Goal: Communication & Community: Share content

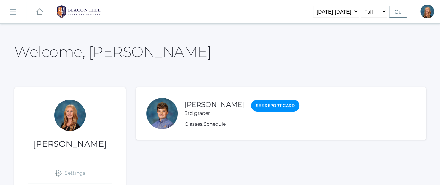
click at [11, 14] on rect at bounding box center [12, 12] width 11 height 11
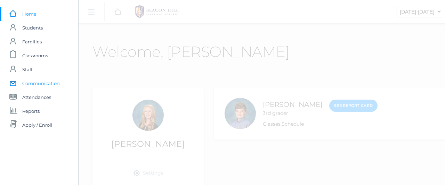
click at [40, 81] on span "Communication" at bounding box center [41, 83] width 38 height 14
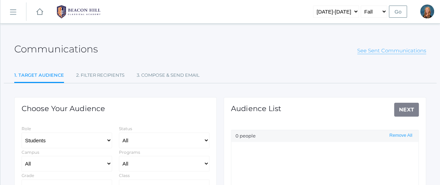
select select "Enrolled"
click at [397, 54] on link "See Sent Communications" at bounding box center [391, 50] width 69 height 7
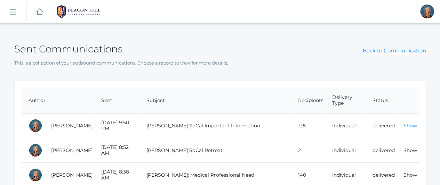
click at [408, 123] on link "Show" at bounding box center [410, 126] width 14 height 6
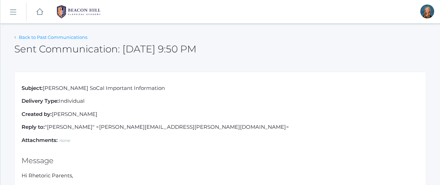
click at [19, 39] on link "Back to Past Communications" at bounding box center [53, 37] width 68 height 6
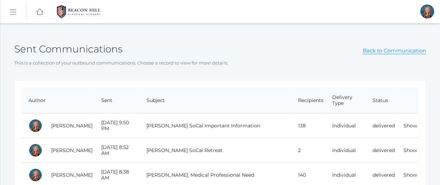
click at [15, 13] on rect at bounding box center [12, 12] width 11 height 11
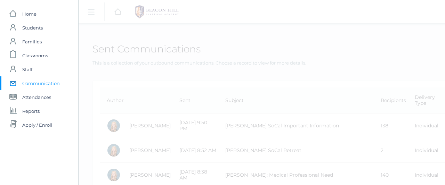
click at [40, 82] on span "Communication" at bounding box center [41, 83] width 38 height 14
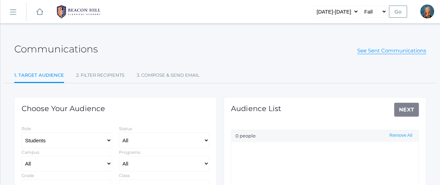
select select "Enrolled"
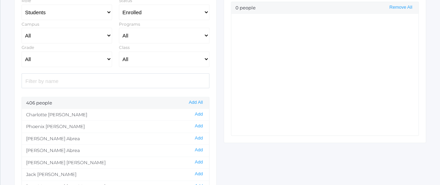
scroll to position [135, 0]
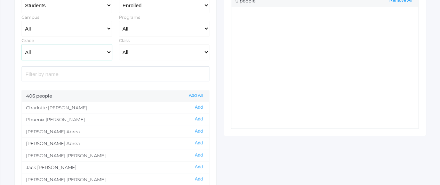
click at [109, 51] on select "All Grammar - Kindergarten - 1st Grade - 2nd Grade - 3rd Grade - 4th Grade - 5t…" at bounding box center [67, 52] width 90 height 16
select select "Rhetoric"
click at [22, 44] on select "All Grammar - Kindergarten - 1st Grade - 2nd Grade - 3rd Grade - 4th Grade - 5t…" at bounding box center [67, 52] width 90 height 16
click at [197, 96] on button "Add All" at bounding box center [196, 96] width 18 height 6
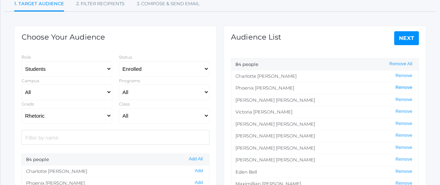
scroll to position [71, 0]
click at [408, 37] on link "Next" at bounding box center [406, 39] width 25 height 14
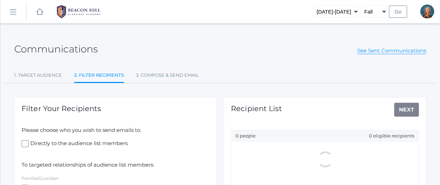
scroll to position [120, 0]
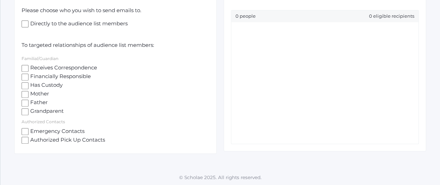
click at [26, 67] on input "Receives Correspondence" at bounding box center [25, 68] width 7 height 7
checkbox input "true"
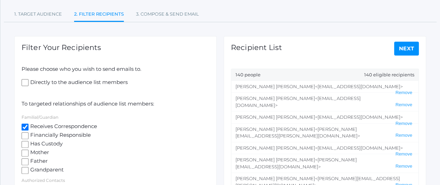
scroll to position [60, 0]
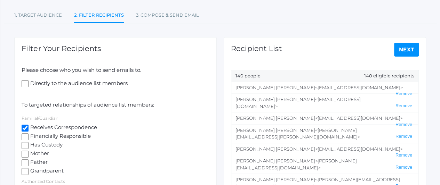
click at [409, 49] on link "Next" at bounding box center [406, 50] width 25 height 14
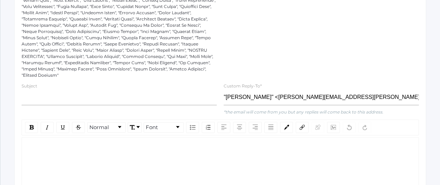
scroll to position [223, 0]
click at [108, 92] on input "text" at bounding box center [119, 97] width 195 height 16
type input "P"
type input "R"
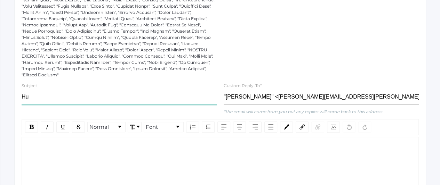
type input "H"
click at [22, 90] on input "Parking at [GEOGRAPHIC_DATA]" at bounding box center [119, 97] width 195 height 16
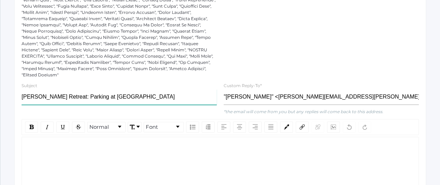
type input "[PERSON_NAME] Retreat: Parking at [GEOGRAPHIC_DATA]"
click at [65, 144] on div "rdw-editor" at bounding box center [219, 148] width 385 height 8
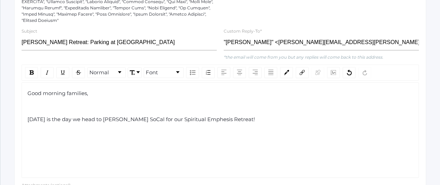
scroll to position [278, 0]
click at [248, 115] on div "[DATE] is the day we head to [PERSON_NAME] SoCal for our Spiritual Emphasis Ret…" at bounding box center [219, 119] width 385 height 8
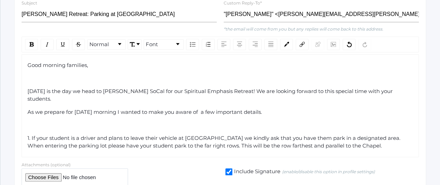
scroll to position [327, 0]
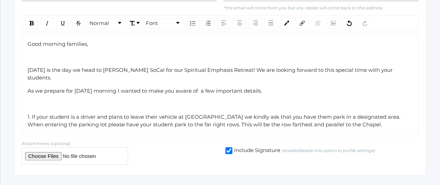
click at [220, 114] on span "1. If your student is a driver and plans to leave their vehicle at [GEOGRAPHIC_…" at bounding box center [214, 121] width 374 height 15
click at [172, 114] on span "1. If your student is a driver and plans to leave their vehicle at [GEOGRAPHIC_…" at bounding box center [214, 121] width 375 height 15
click at [285, 114] on span "1. If your student is a driver and plans to leave their vehicle at [GEOGRAPHIC_…" at bounding box center [214, 121] width 375 height 15
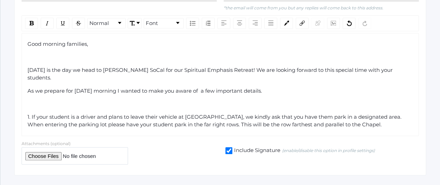
click at [330, 114] on span "1. If your student is a driver and plans to leave their vehicle at [GEOGRAPHIC_…" at bounding box center [214, 121] width 375 height 15
click at [372, 113] on div "1. If your student is a driver and plans to leave their vehicle at [GEOGRAPHIC_…" at bounding box center [219, 121] width 385 height 16
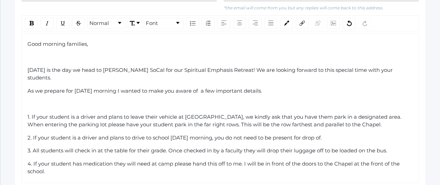
click at [400, 66] on div "[DATE] is the day we head to [PERSON_NAME] SoCal for our Spiritual Emphasis Ret…" at bounding box center [219, 74] width 385 height 16
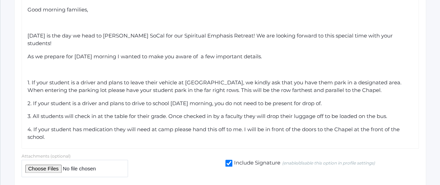
scroll to position [362, 0]
click at [400, 112] on div "3. All students will check in at the table for their grade. Once checked in by …" at bounding box center [219, 116] width 385 height 8
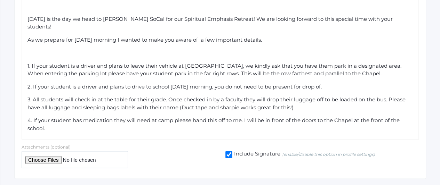
scroll to position [381, 0]
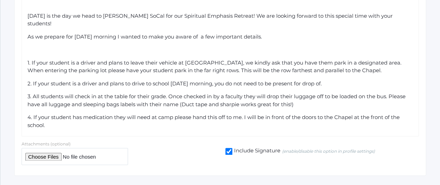
click at [240, 114] on span "4. If your student has medication they will need at camp please hand this off t…" at bounding box center [213, 121] width 373 height 15
click at [242, 114] on span "4. If your student has medication they will need at camp please hand this off t…" at bounding box center [213, 121] width 373 height 15
click at [95, 114] on div "4. If your student has medication they will need at camp please hand this off t…" at bounding box center [219, 122] width 385 height 16
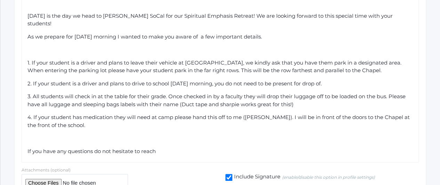
click at [174, 148] on div "If you have any questions do not hesitate to reach" at bounding box center [219, 152] width 385 height 8
click at [158, 148] on div "If you have any questions do not hesitate to reach" at bounding box center [219, 152] width 385 height 8
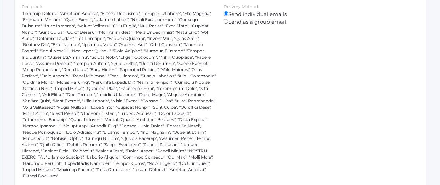
scroll to position [0, 0]
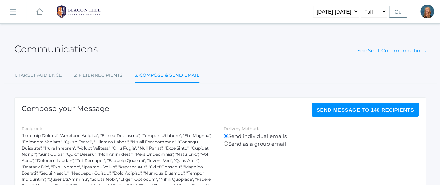
click at [345, 111] on span "Send Message to 140 recipients" at bounding box center [364, 110] width 97 height 6
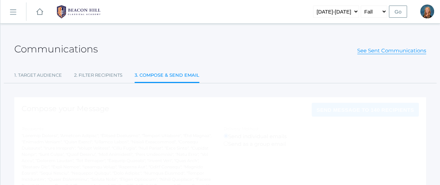
click at [15, 11] on rect at bounding box center [12, 12] width 11 height 11
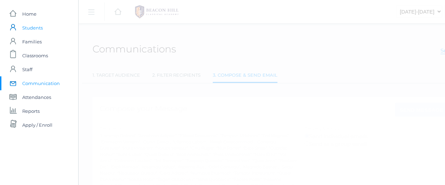
click at [34, 27] on span "Students" at bounding box center [32, 28] width 20 height 14
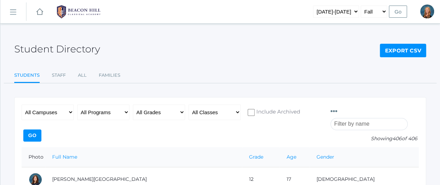
click at [373, 118] on input "search" at bounding box center [368, 124] width 77 height 12
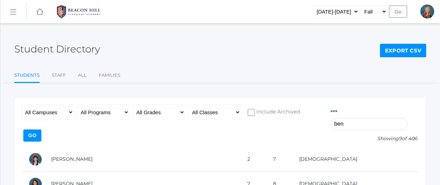
type input "ben"
click at [41, 130] on input "Go" at bounding box center [32, 136] width 18 height 12
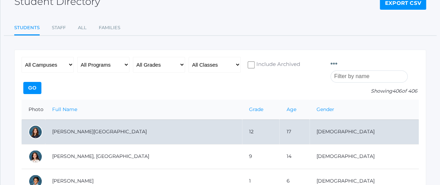
scroll to position [47, 0]
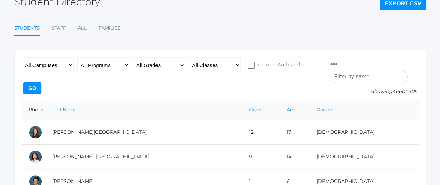
click at [384, 71] on input "search" at bounding box center [368, 77] width 77 height 12
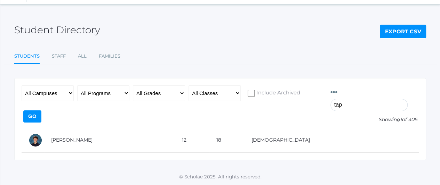
scroll to position [12, 0]
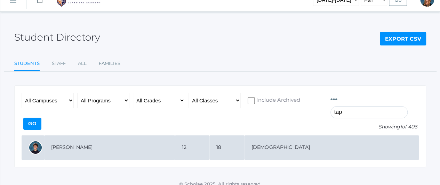
type input "tap"
click at [64, 135] on td "[PERSON_NAME]" at bounding box center [109, 147] width 131 height 25
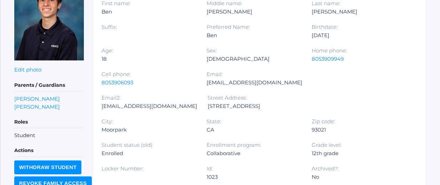
scroll to position [137, 0]
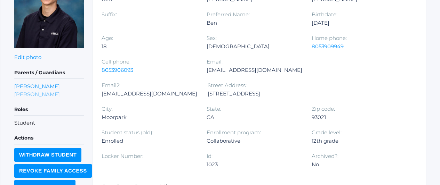
click at [31, 92] on link "Maribel Tapia" at bounding box center [37, 94] width 46 height 8
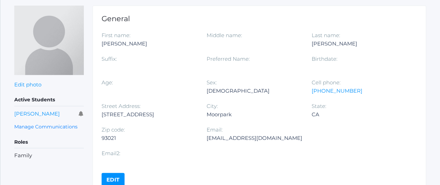
scroll to position [92, 0]
drag, startPoint x: 164, startPoint y: 71, endPoint x: 172, endPoint y: 65, distance: 9.3
click at [172, 65] on div at bounding box center [148, 67] width 95 height 8
click at [25, 113] on link "Ben Tapia" at bounding box center [37, 113] width 46 height 7
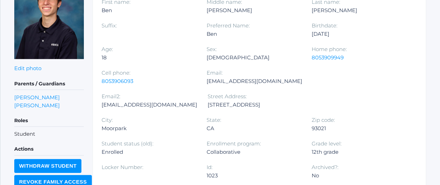
scroll to position [126, 0]
